Goal: Task Accomplishment & Management: Complete application form

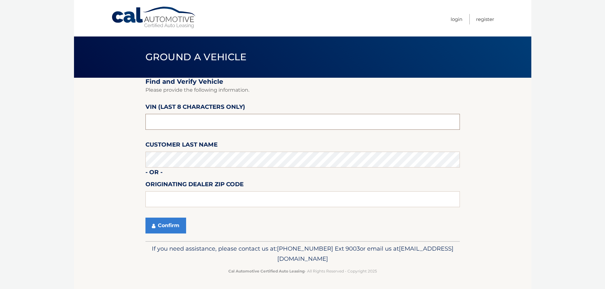
click at [154, 123] on input "text" at bounding box center [302, 122] width 314 height 16
type input "N8577390"
type input "16365"
click at [161, 227] on button "Confirm" at bounding box center [165, 226] width 41 height 16
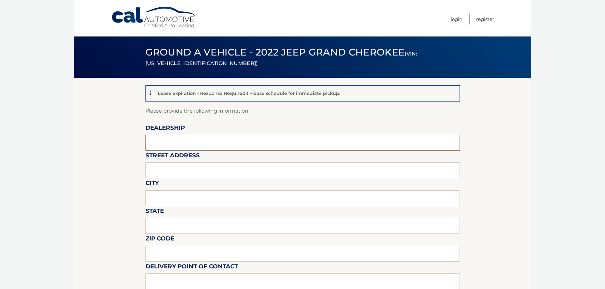
click at [171, 138] on input "text" at bounding box center [302, 143] width 314 height 16
type input "[PERSON_NAME] OF [PERSON_NAME]"
type input "[STREET_ADDRESS]"
type input "[PERSON_NAME]"
type input "PA"
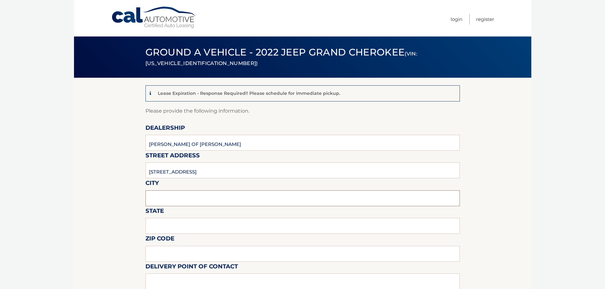
type input "16365"
type input "[PERSON_NAME]"
type input "8147262814"
type input "[EMAIL_ADDRESS][DOMAIN_NAME]"
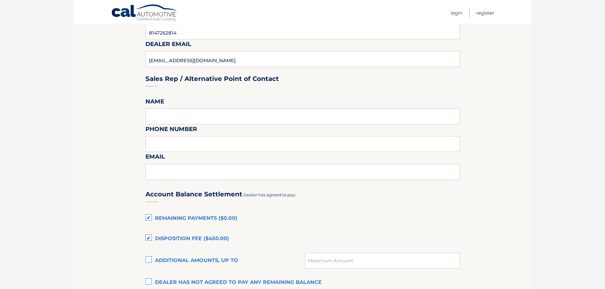
scroll to position [286, 0]
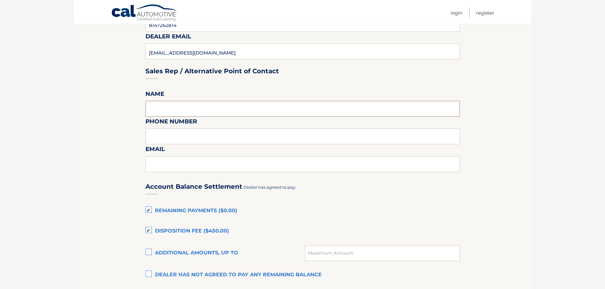
click at [180, 113] on input "text" at bounding box center [302, 109] width 314 height 16
type input "[PERSON_NAME]"
type input "8147262814"
type input "[EMAIL_ADDRESS][DOMAIN_NAME]"
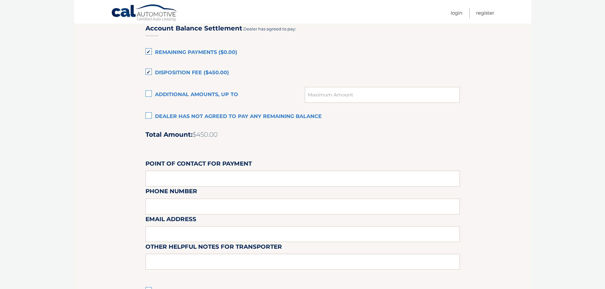
scroll to position [444, 0]
click at [150, 116] on label "Dealer has not agreed to pay any remaining balance" at bounding box center [302, 116] width 314 height 13
click at [0, 0] on input "Dealer has not agreed to pay any remaining balance" at bounding box center [0, 0] width 0 height 0
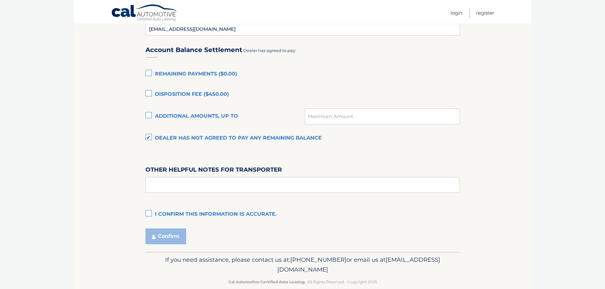
scroll to position [433, 0]
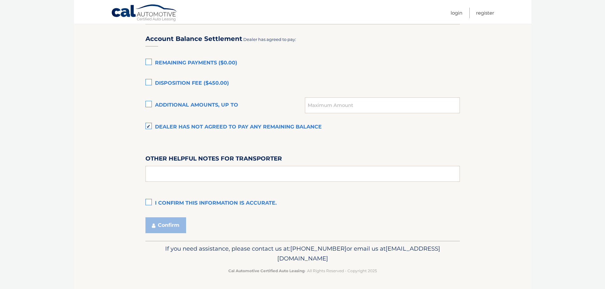
click at [149, 200] on label "I confirm this information is accurate." at bounding box center [302, 203] width 314 height 13
click at [0, 0] on input "I confirm this information is accurate." at bounding box center [0, 0] width 0 height 0
click at [176, 225] on button "Confirm" at bounding box center [165, 225] width 41 height 16
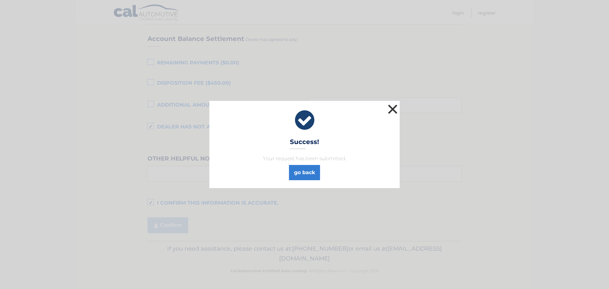
click at [393, 107] on button "×" at bounding box center [393, 109] width 13 height 13
